Goal: Information Seeking & Learning: Learn about a topic

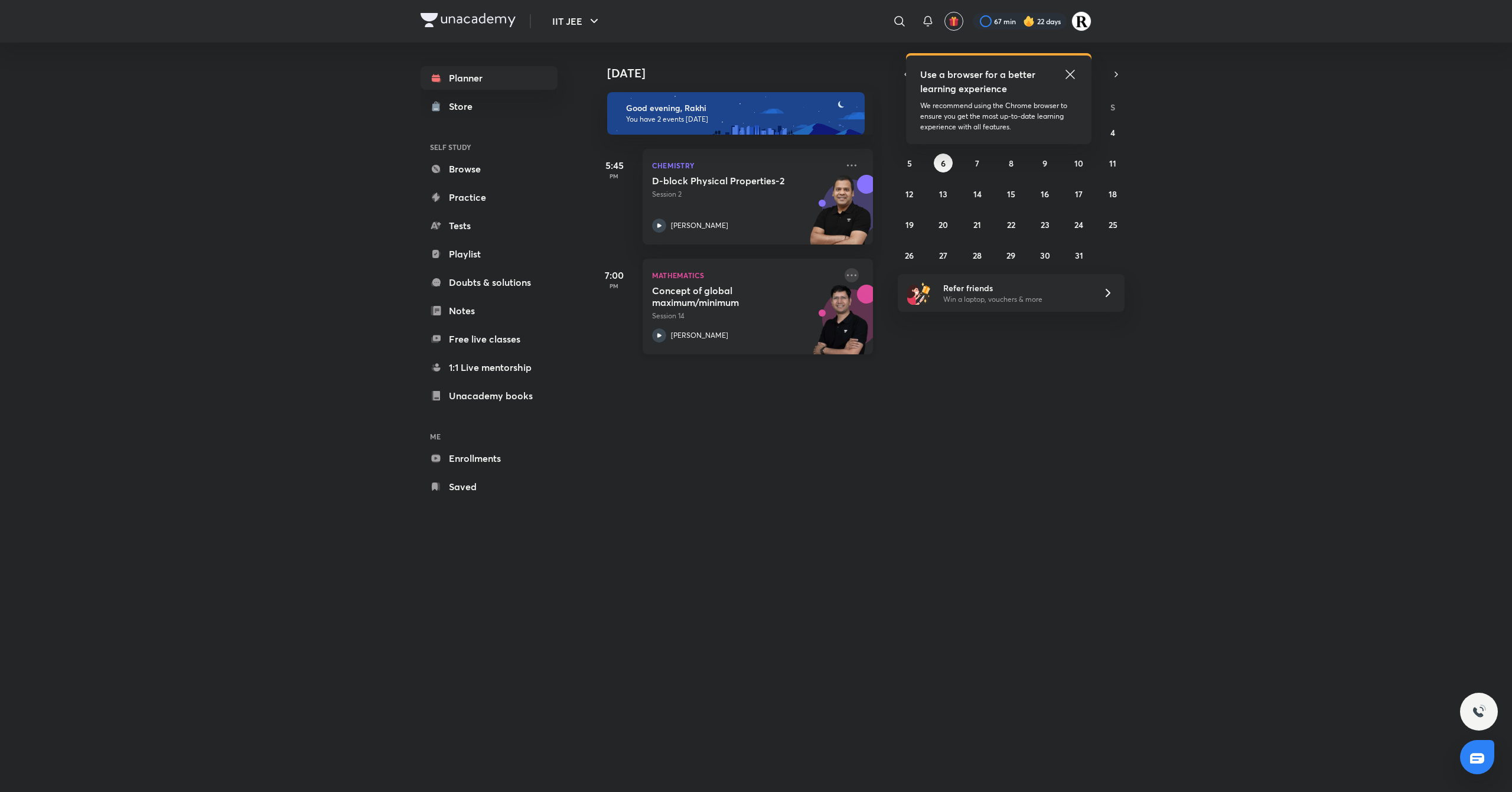
click at [845, 275] on icon at bounding box center [851, 275] width 14 height 14
click at [900, 474] on div "[DATE] [DATE] Good evening, Rakhi You have 2 events [DATE] 5:45 PM Chemistry D-…" at bounding box center [841, 405] width 501 height 725
click at [845, 162] on icon at bounding box center [851, 165] width 14 height 14
drag, startPoint x: 907, startPoint y: 393, endPoint x: 843, endPoint y: 275, distance: 134.2
click at [843, 275] on div "[DATE] [DATE] Good evening, Rakhi You have 2 events [DATE] 5:45 PM Chemistry D-…" at bounding box center [841, 405] width 501 height 725
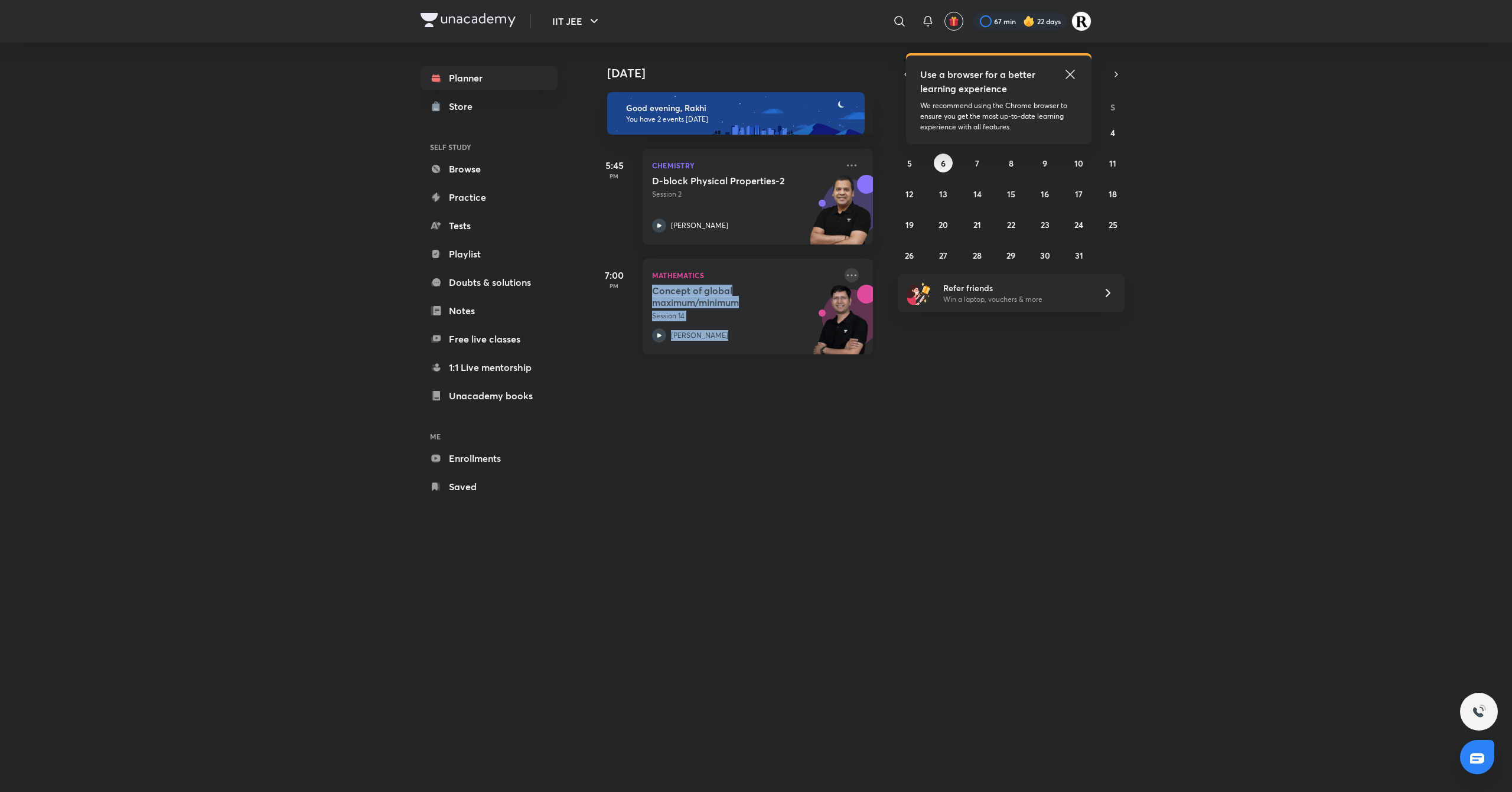
click at [847, 275] on icon at bounding box center [851, 275] width 9 height 2
click at [936, 474] on div "[DATE] [DATE] Good evening, Rakhi You have 2 events [DATE] 5:45 PM Chemistry D-…" at bounding box center [841, 405] width 501 height 725
click at [1071, 72] on icon at bounding box center [1069, 74] width 9 height 9
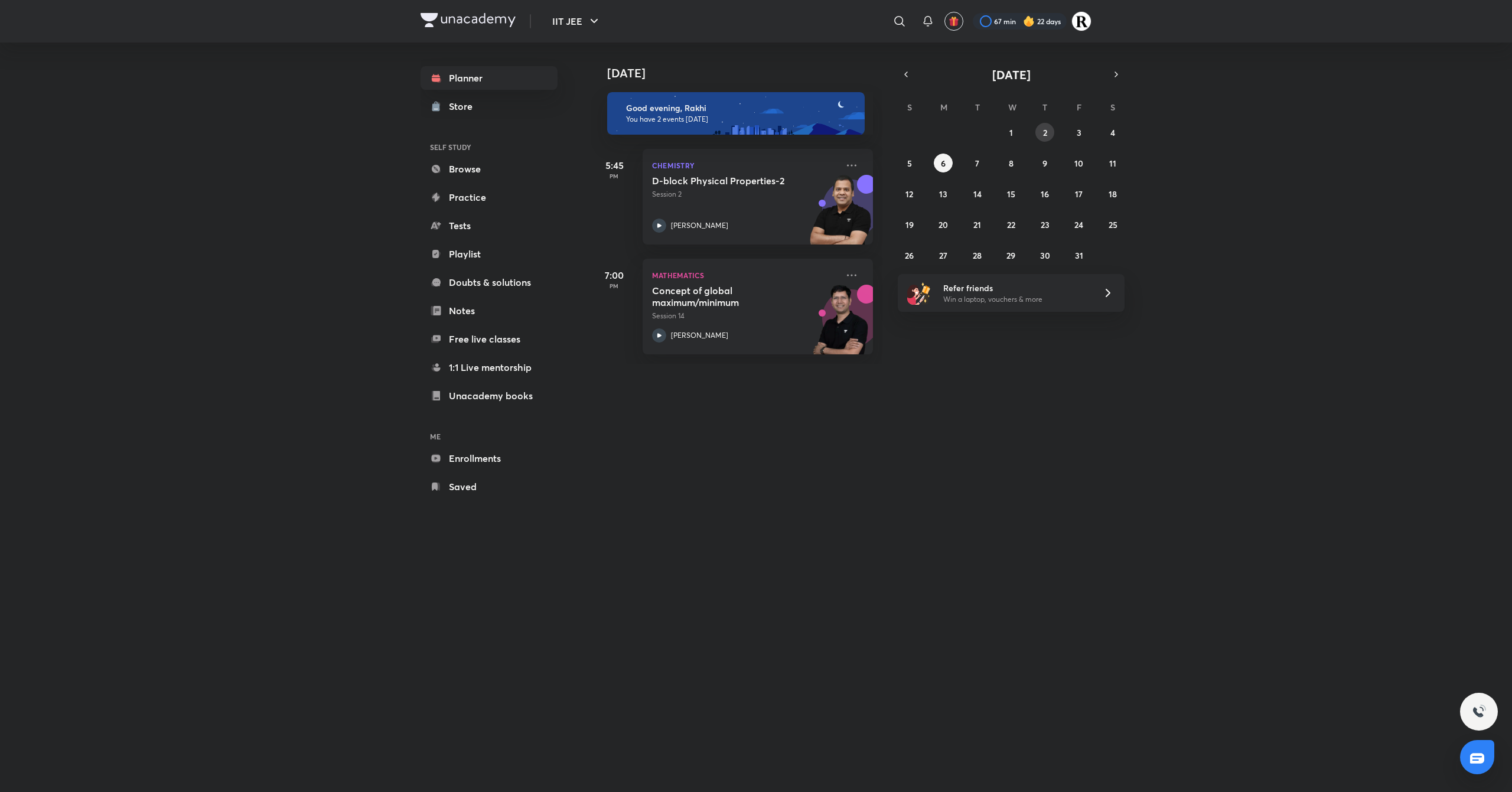
click at [1054, 126] on div "28 29 30 1 2 3 4 5 6 7 8 9 10 11 12 13 14 15 16 17 18 19 20 21 22 23 24 25 26 2…" at bounding box center [1011, 193] width 226 height 142
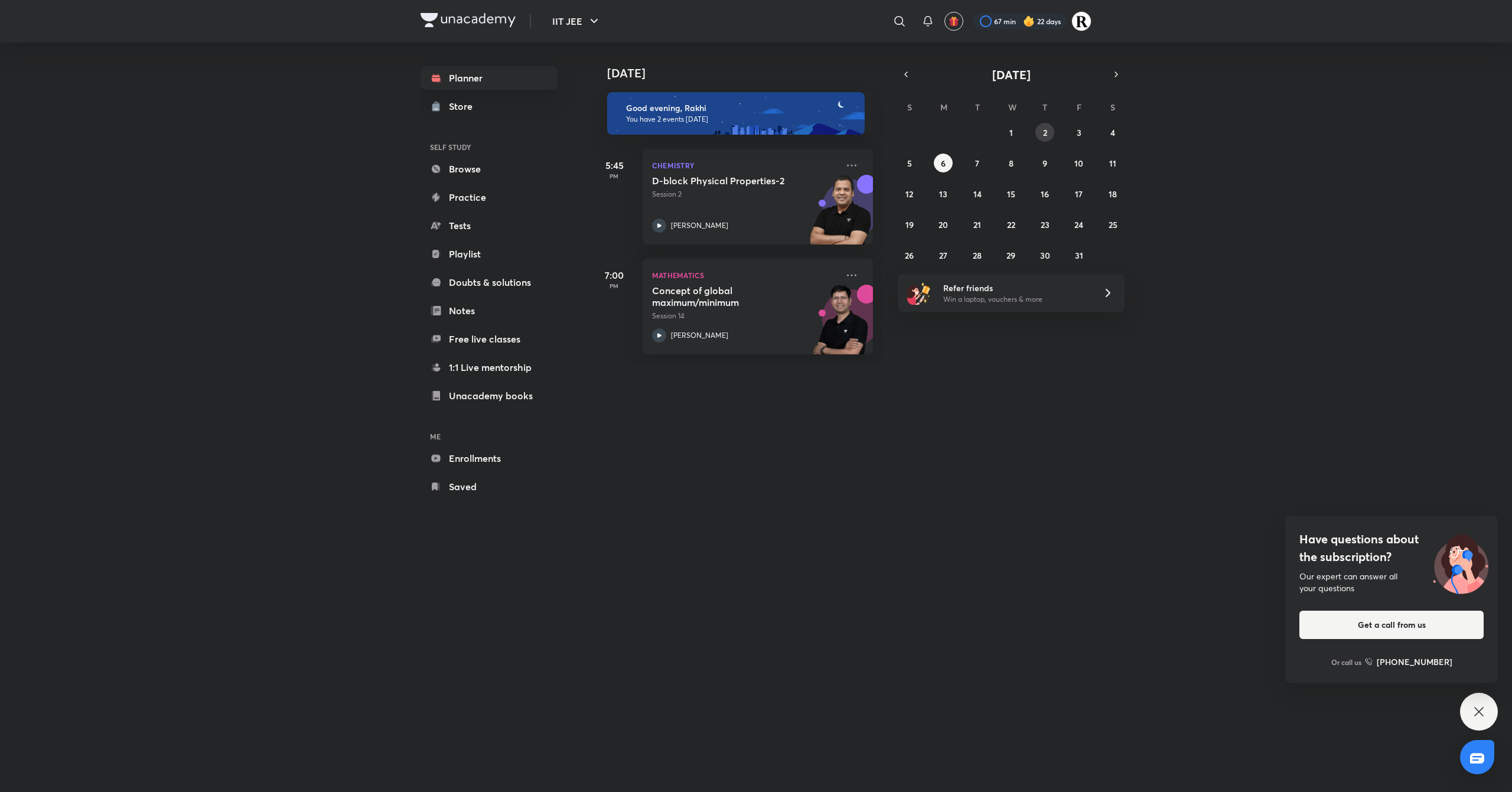
click at [1046, 131] on abbr "2" at bounding box center [1045, 132] width 4 height 11
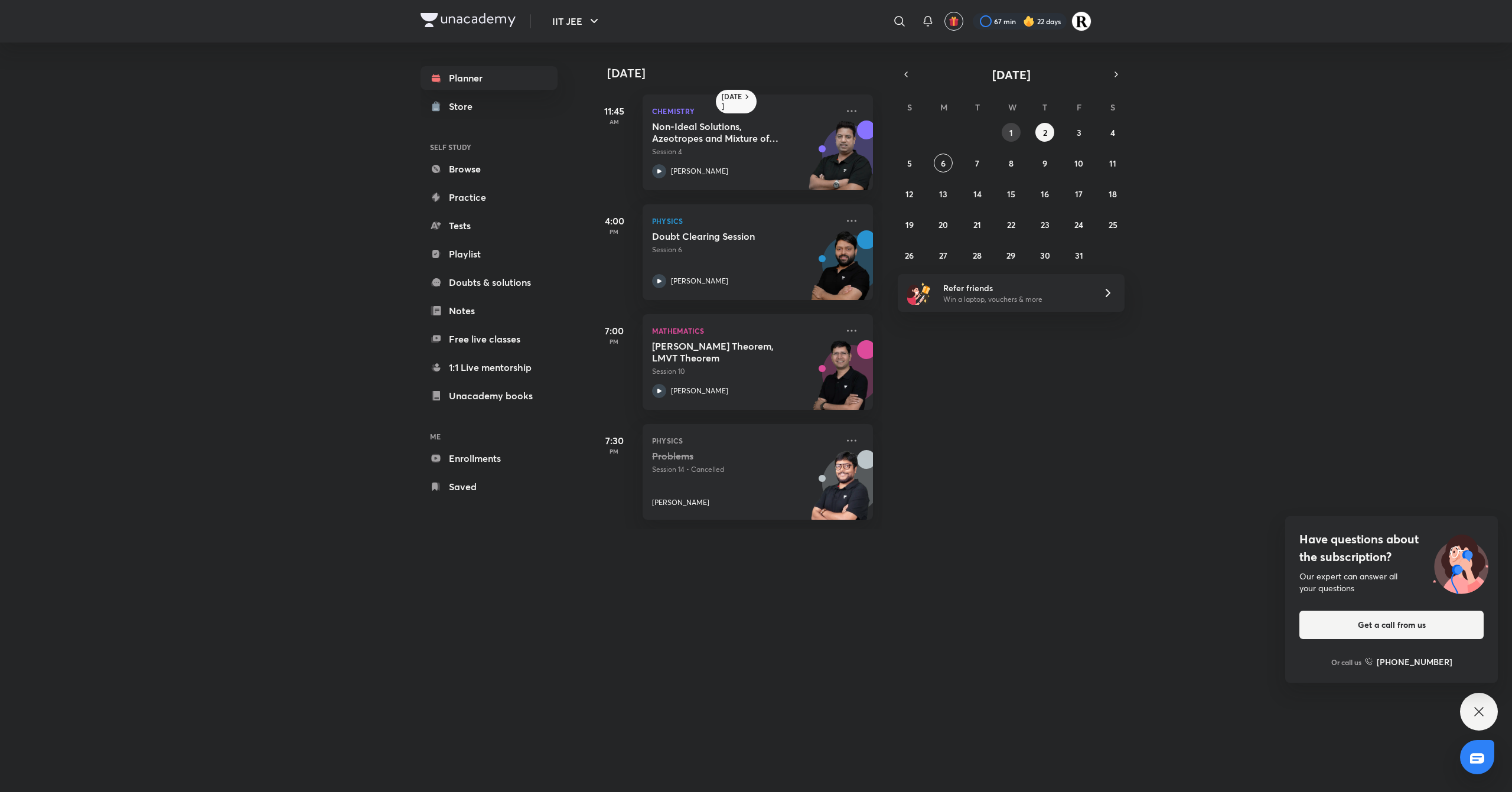
click at [1015, 126] on button "1" at bounding box center [1011, 132] width 19 height 19
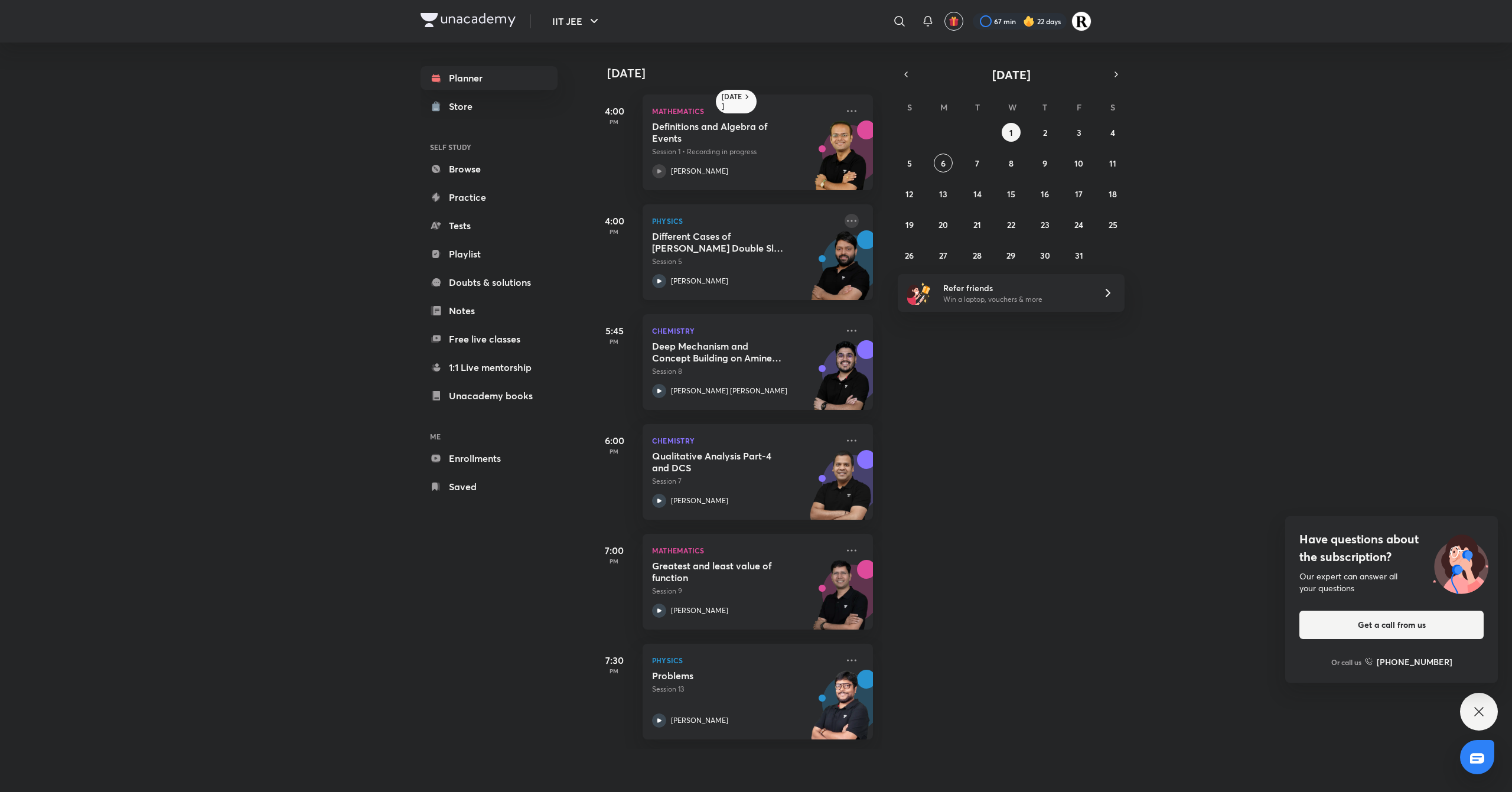
click at [845, 218] on icon at bounding box center [851, 220] width 14 height 14
click at [938, 326] on p "Go to course page" at bounding box center [930, 329] width 81 height 12
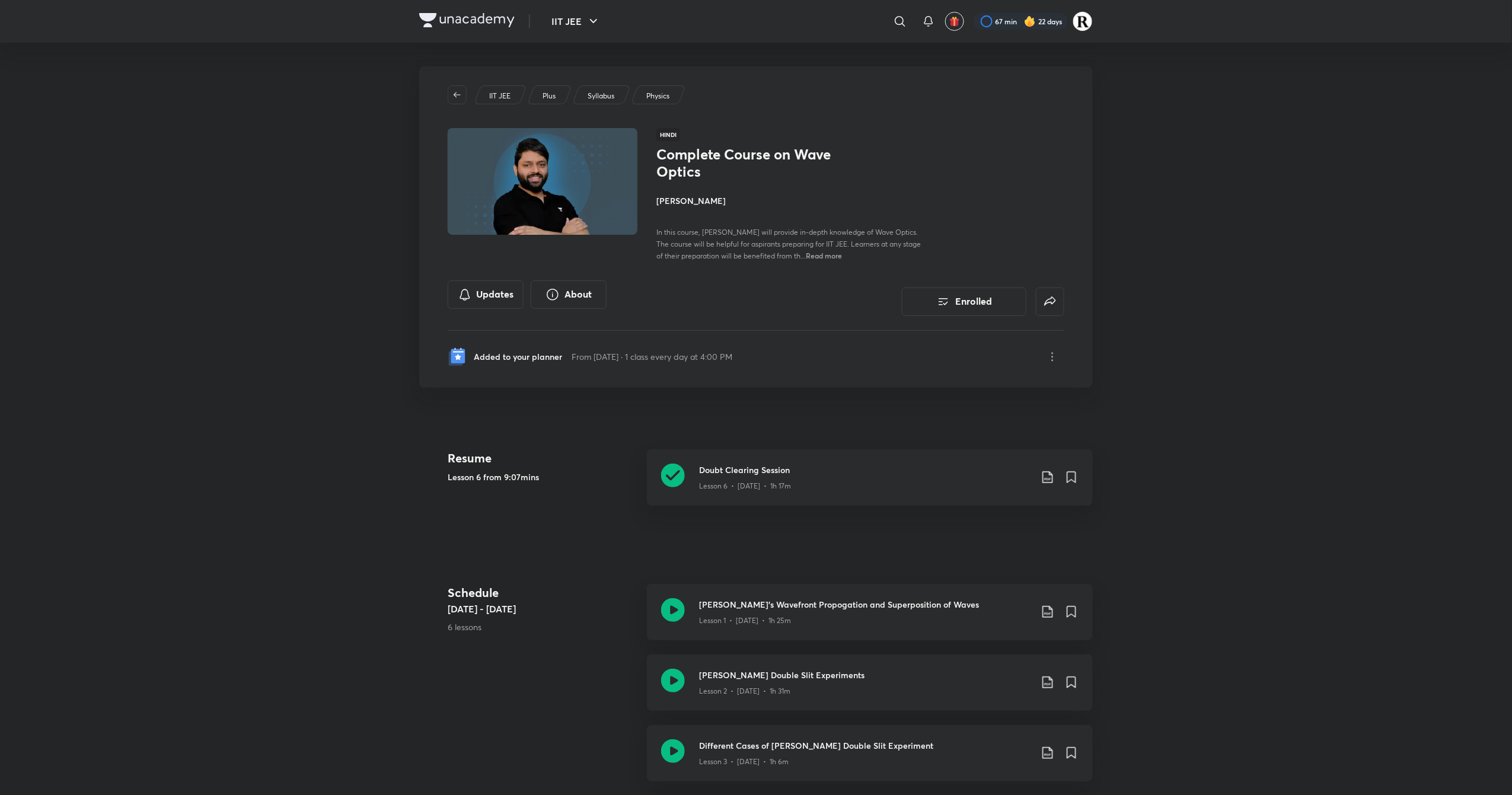
click at [696, 194] on div "Complete Course on Wave Optics [PERSON_NAME] In this course, [PERSON_NAME] will…" at bounding box center [789, 203] width 266 height 115
click at [696, 198] on h4 "[PERSON_NAME]" at bounding box center [789, 200] width 266 height 12
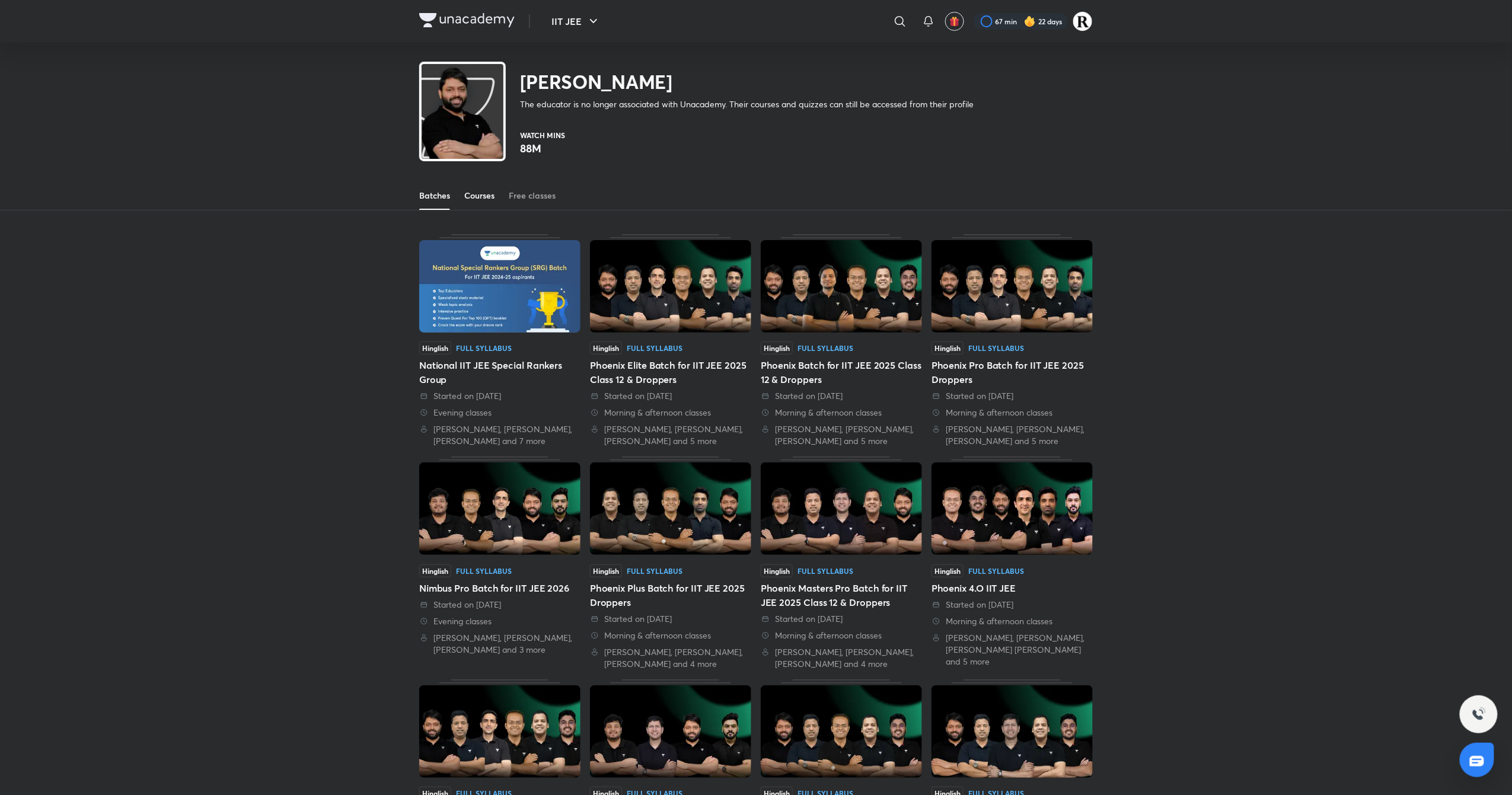
click at [484, 195] on div "Courses" at bounding box center [479, 196] width 30 height 12
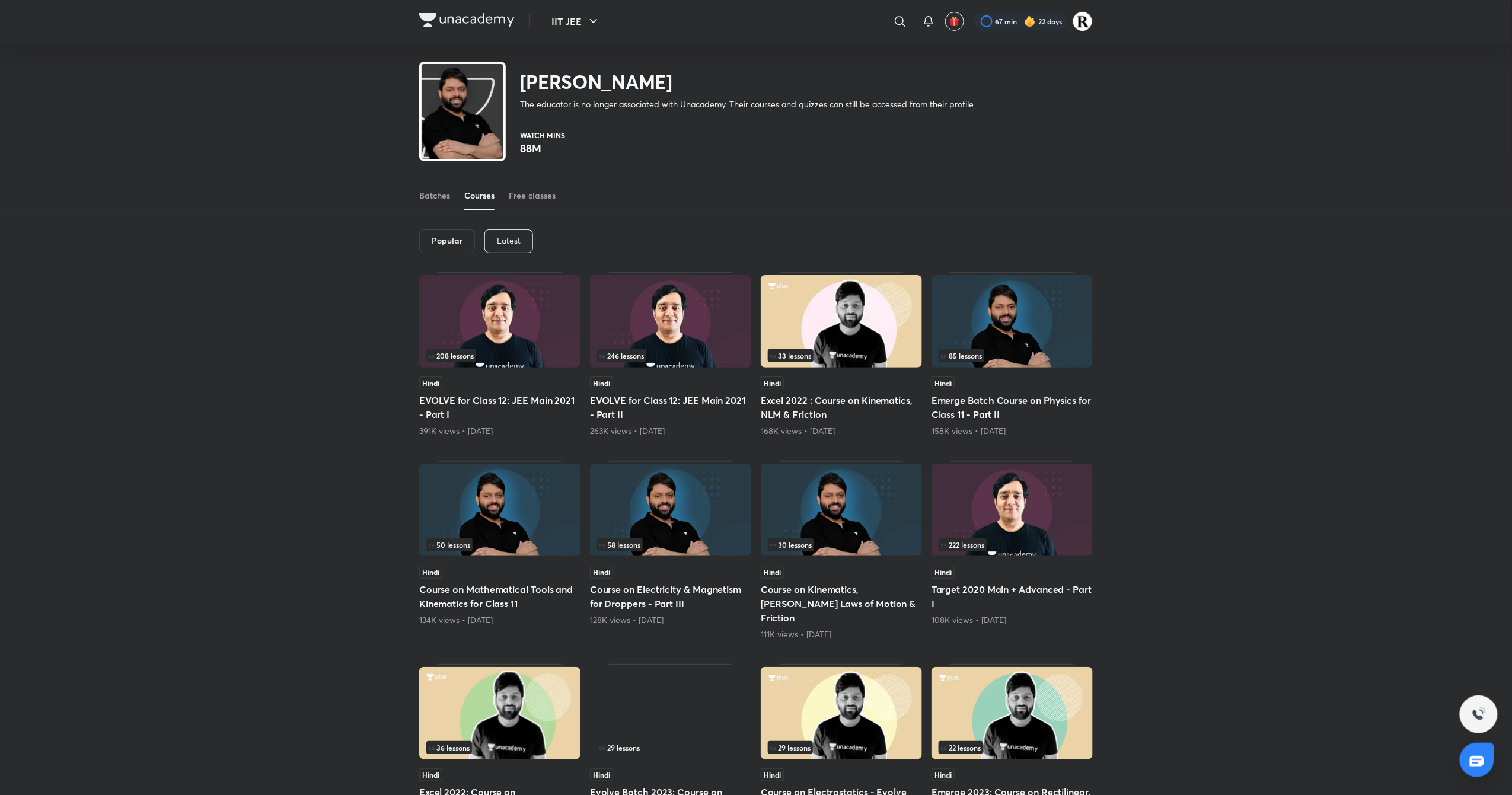
click at [507, 238] on p "Latest" at bounding box center [508, 241] width 24 height 9
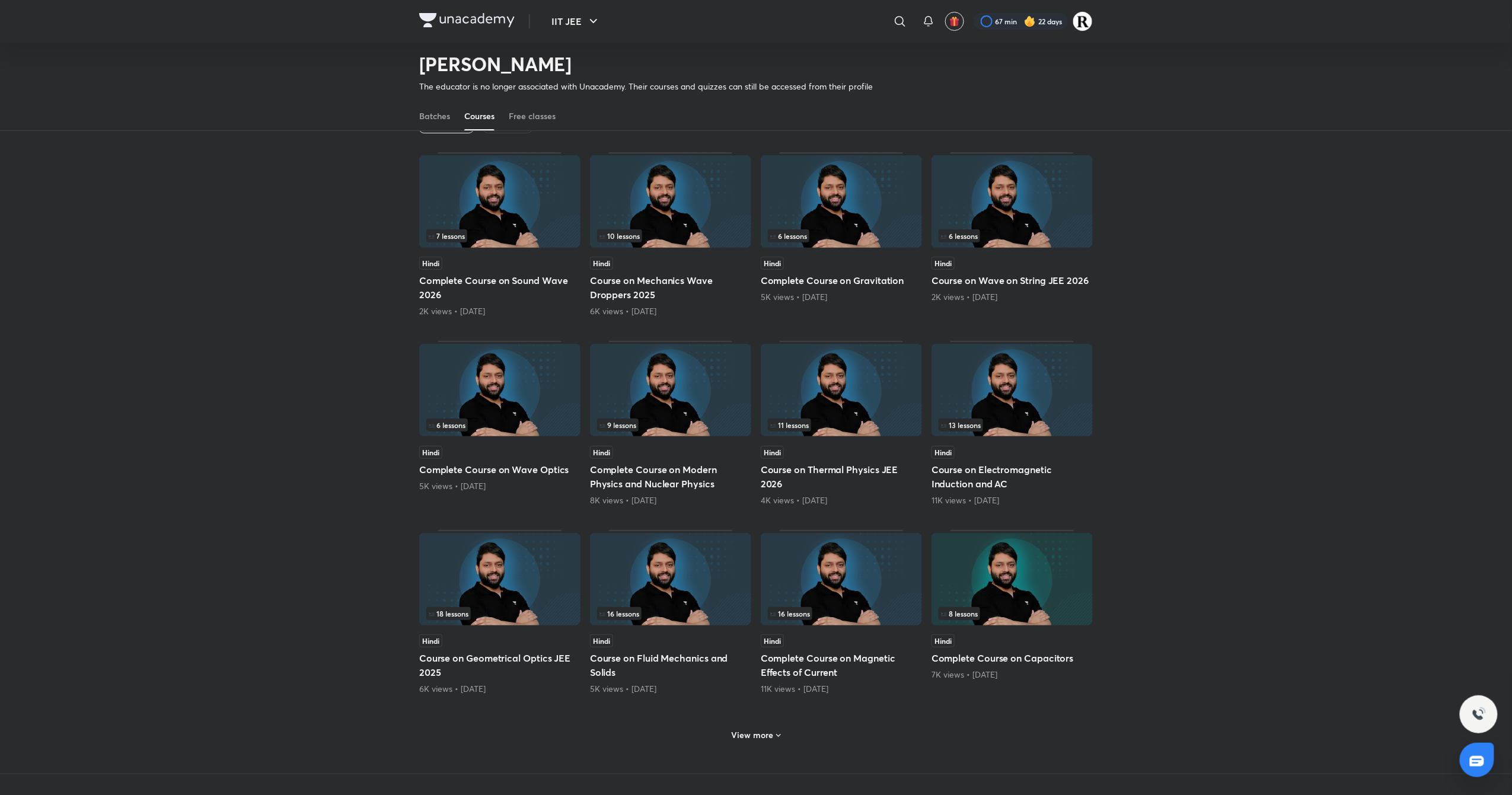
scroll to position [86, 0]
click at [504, 415] on img at bounding box center [499, 388] width 161 height 92
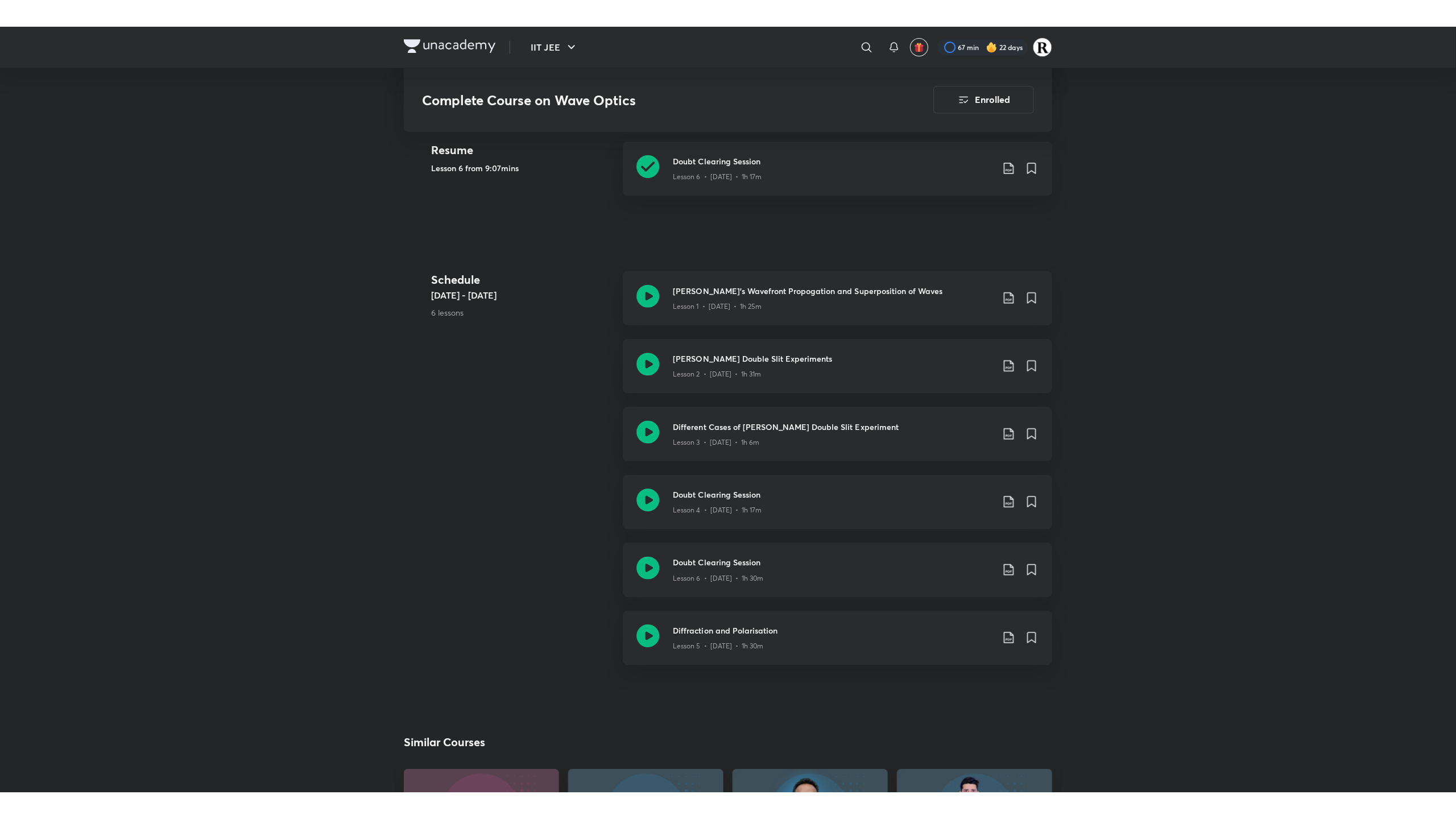
scroll to position [303, 0]
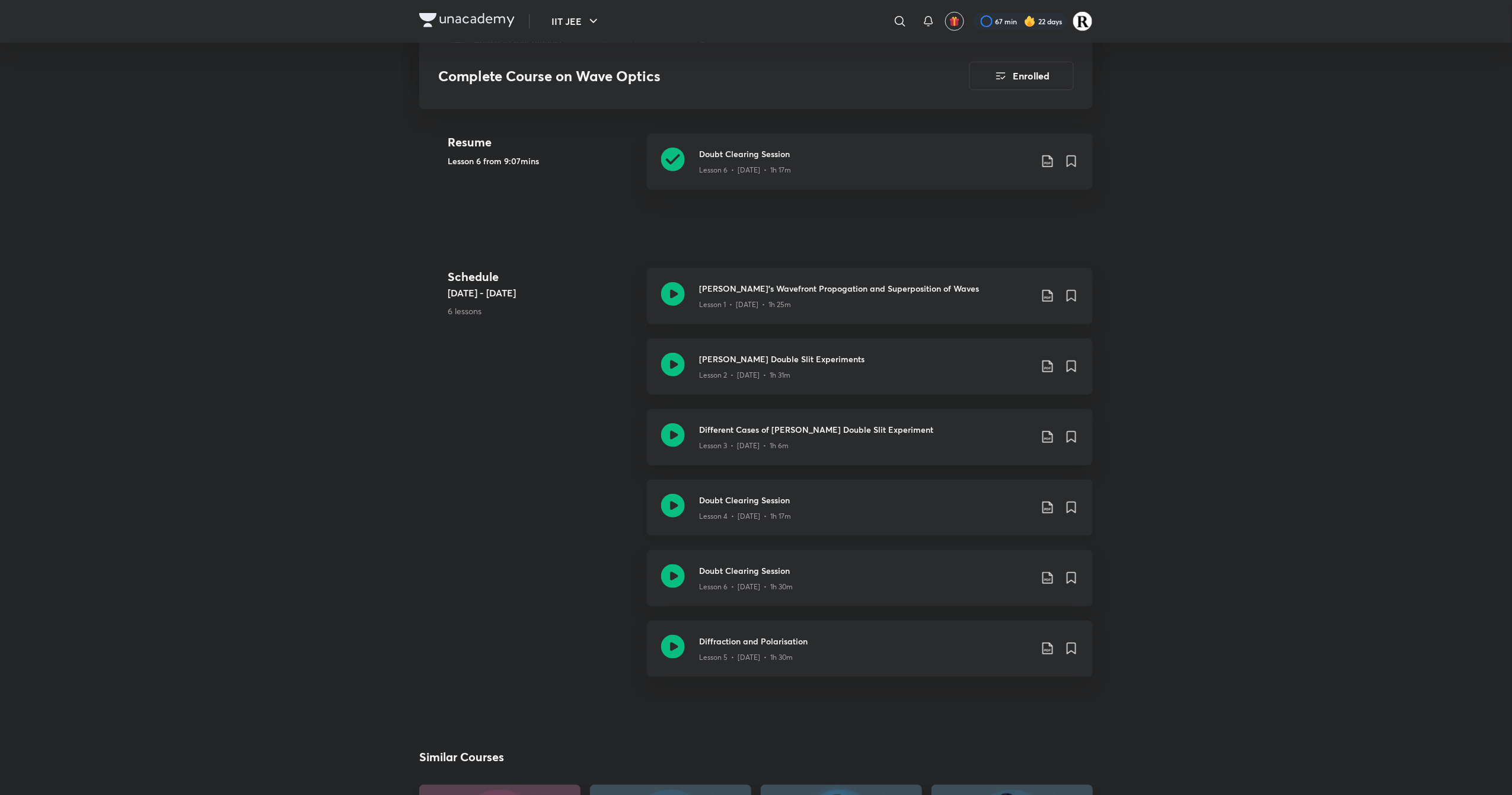
click at [669, 512] on icon at bounding box center [673, 505] width 24 height 24
